Goal: Transaction & Acquisition: Obtain resource

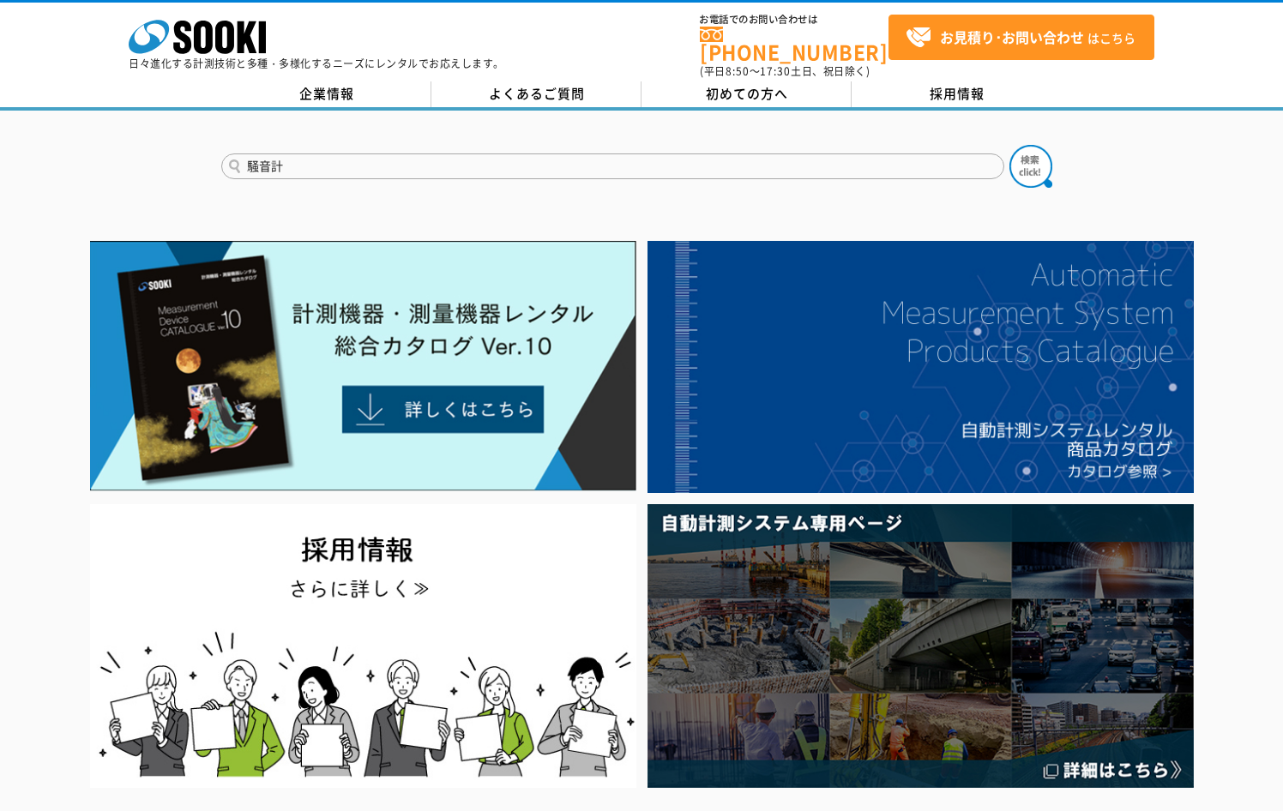
type input "騒音計"
click at [1010, 145] on button at bounding box center [1031, 166] width 43 height 43
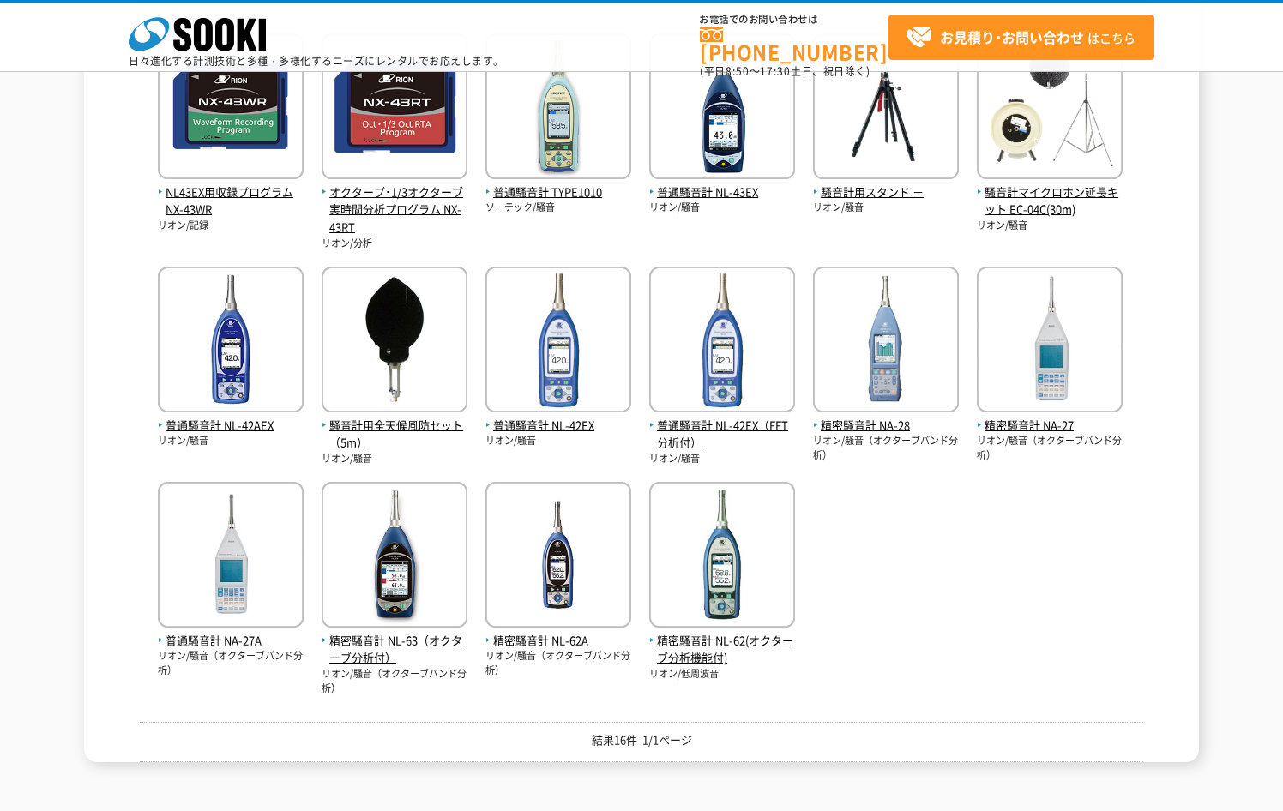
scroll to position [86, 0]
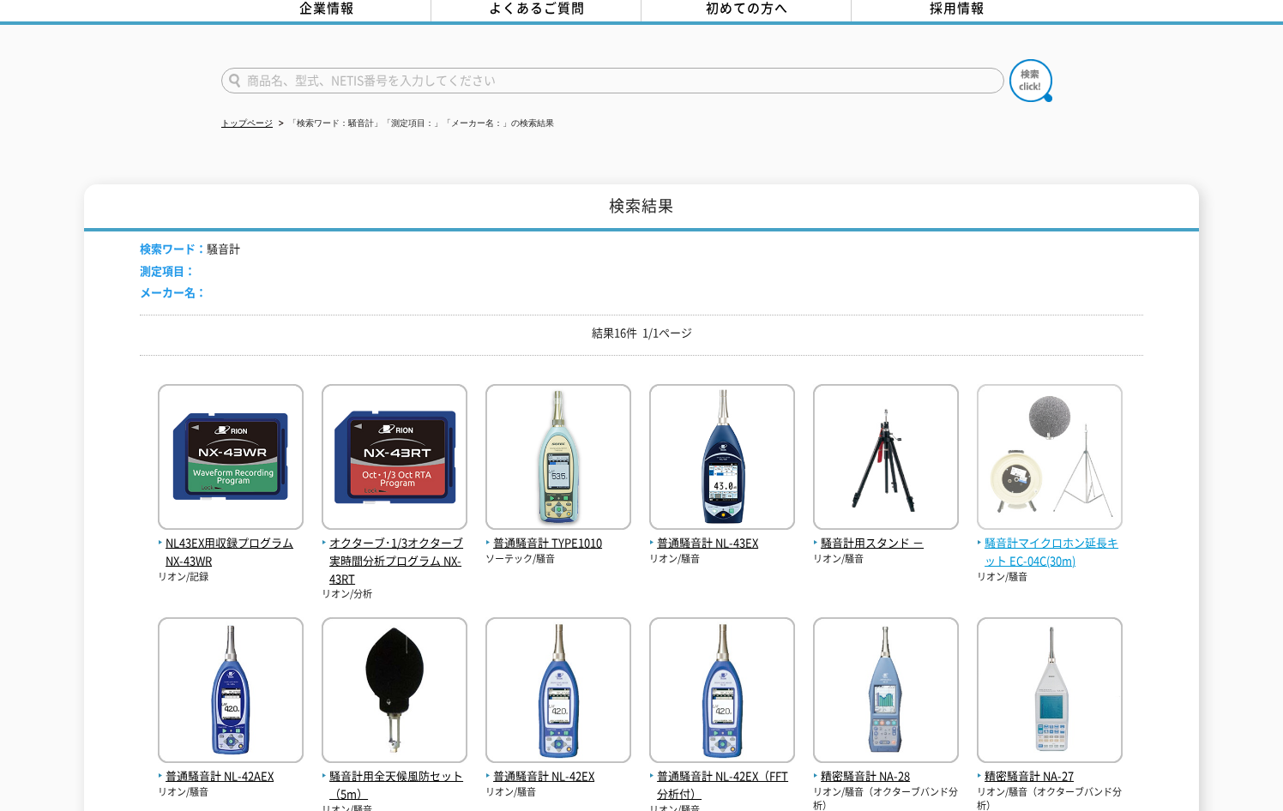
click at [1004, 539] on span "騒音計マイクロホン延長キット EC-04C(30m)" at bounding box center [1050, 552] width 146 height 36
click at [1013, 538] on span "騒音計マイクロホン延長キット EC-04C(30m)" at bounding box center [1050, 552] width 146 height 36
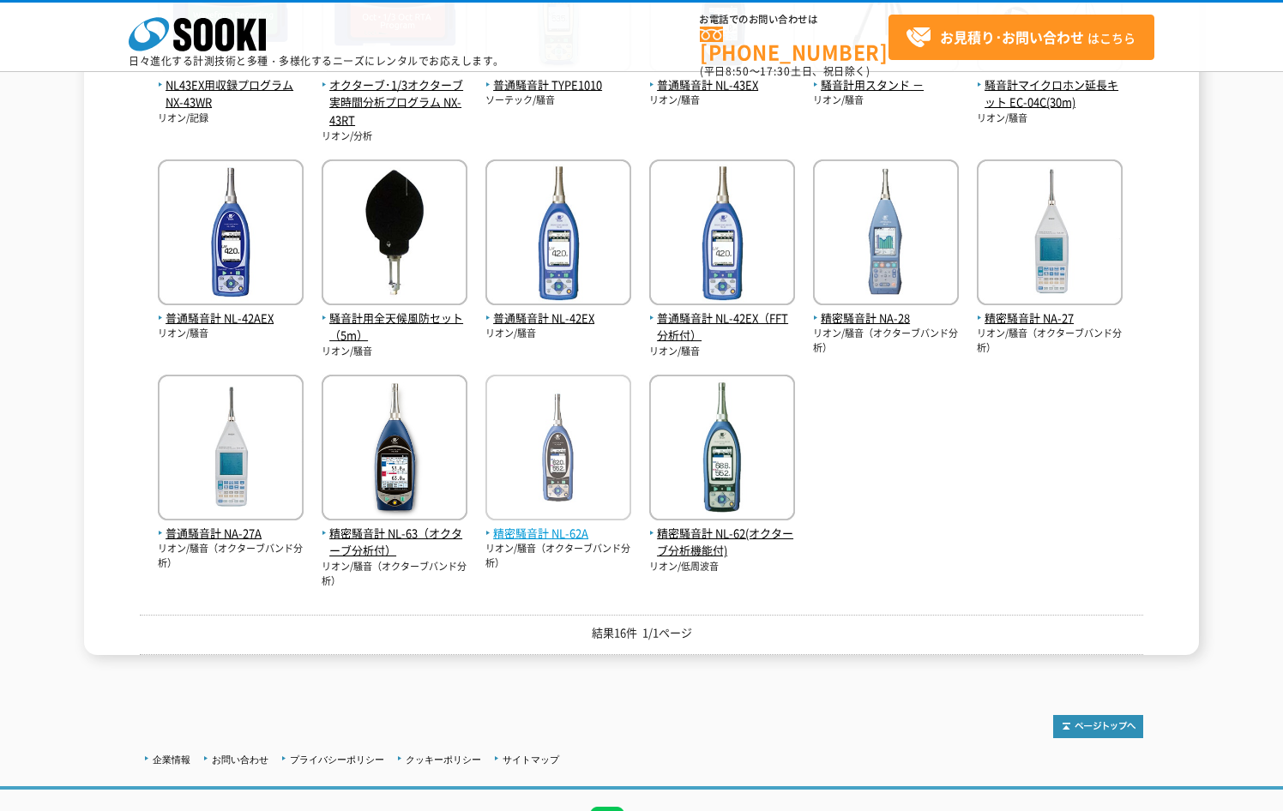
scroll to position [515, 0]
